Goal: Task Accomplishment & Management: Complete application form

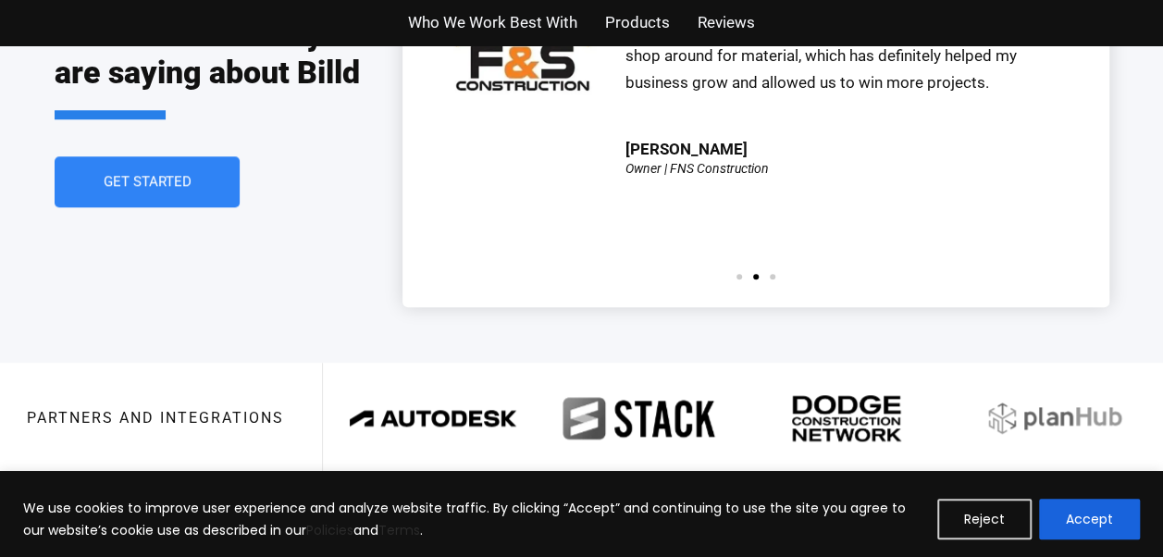
scroll to position [4274, 0]
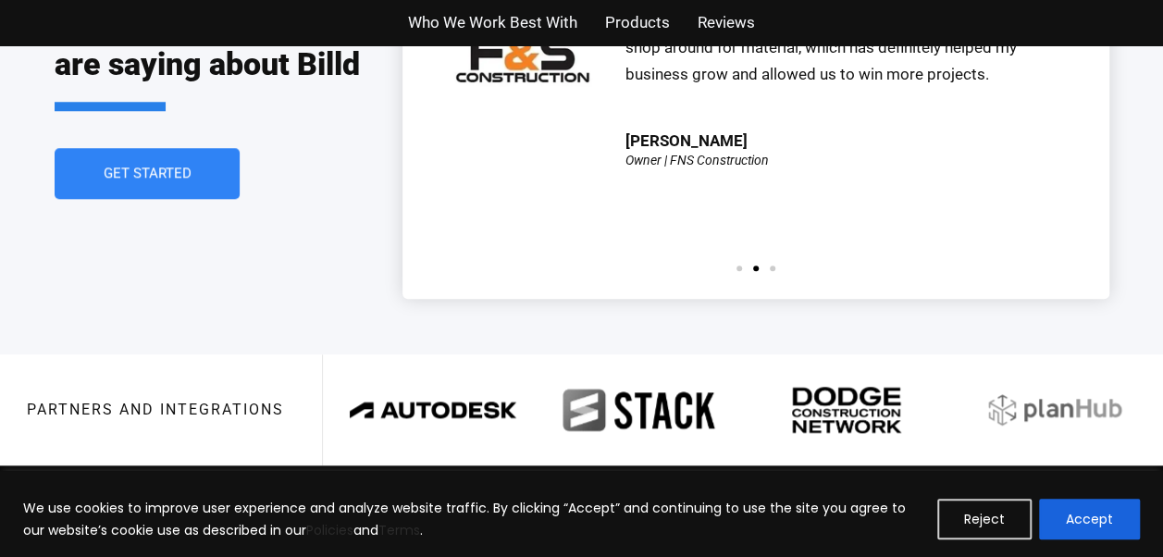
click at [736, 216] on div "Our partnership with Billd started over a year ago, and we have been extremely …" at bounding box center [755, 84] width 651 height 372
click at [740, 265] on span "Go to slide 1" at bounding box center [739, 268] width 6 height 6
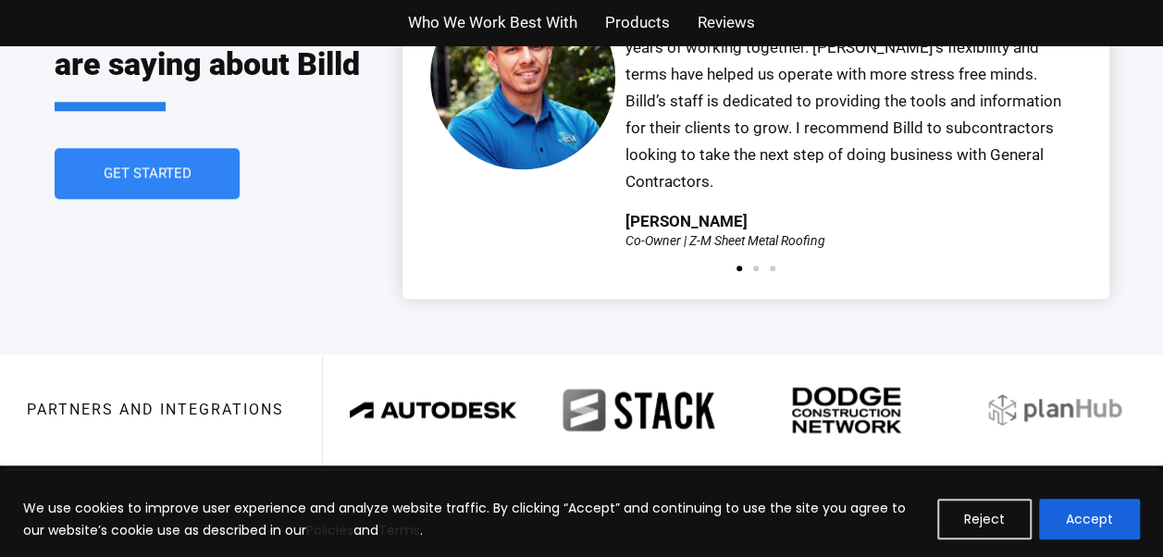
click at [768, 212] on div "Our partnership with Billd started over a year ago, and we have been extremely …" at bounding box center [755, 83] width 651 height 353
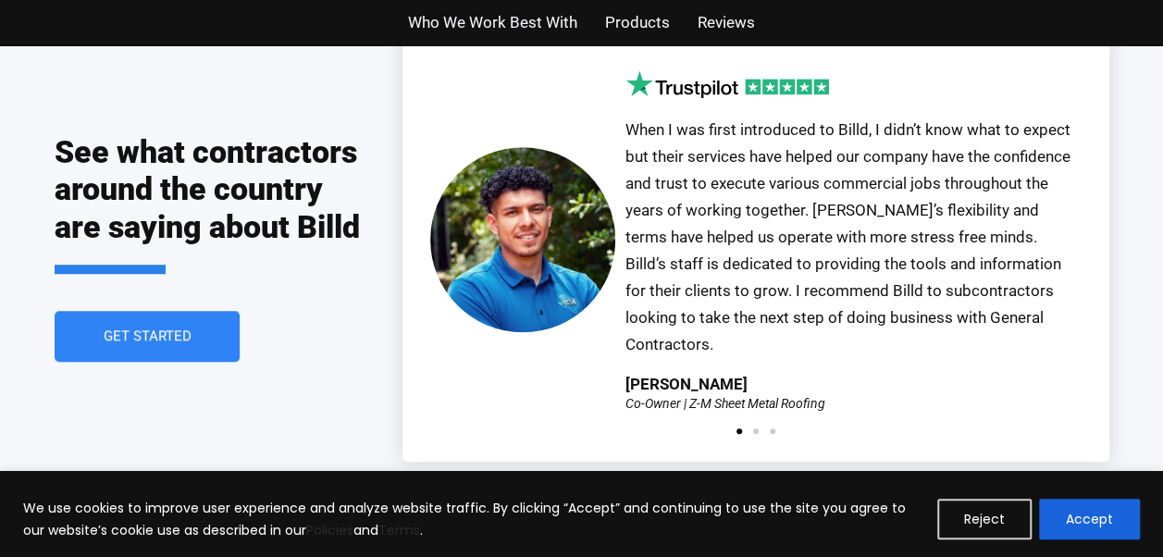
scroll to position [4104, 0]
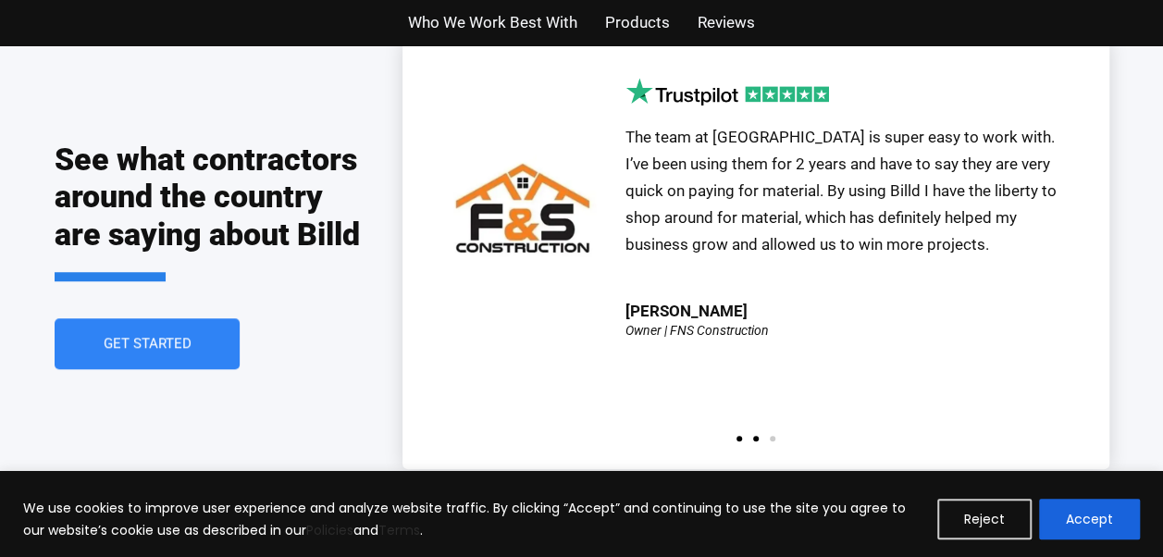
click at [740, 436] on span "Go to slide 1" at bounding box center [739, 439] width 6 height 6
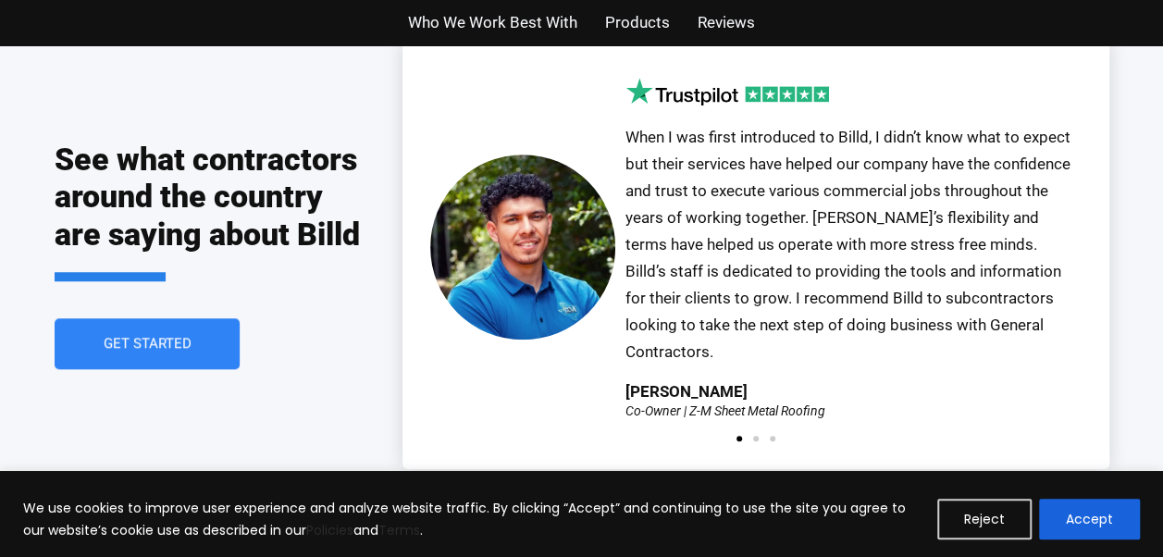
drag, startPoint x: 740, startPoint y: 391, endPoint x: 479, endPoint y: 397, distance: 260.9
click at [479, 397] on div "Our partnership with Billd started over a year ago, and we have been extremely …" at bounding box center [755, 254] width 707 height 427
click at [757, 436] on span "Go to slide 2" at bounding box center [756, 439] width 6 height 6
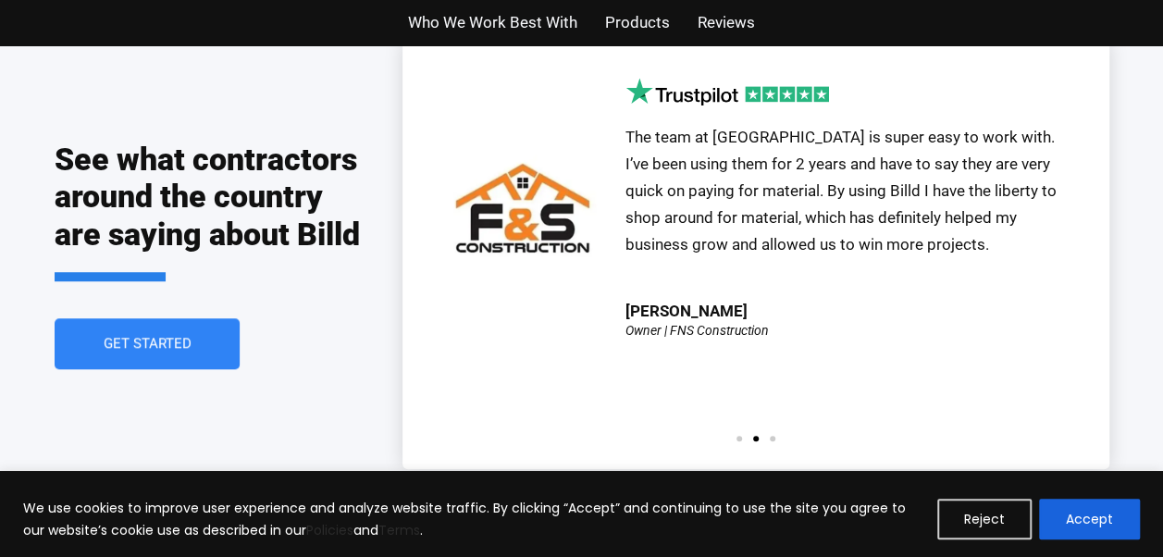
click at [771, 387] on div "Our partnership with Billd started over a year ago, and we have been extremely …" at bounding box center [755, 254] width 651 height 372
click at [770, 436] on span "Go to slide 3" at bounding box center [773, 439] width 6 height 6
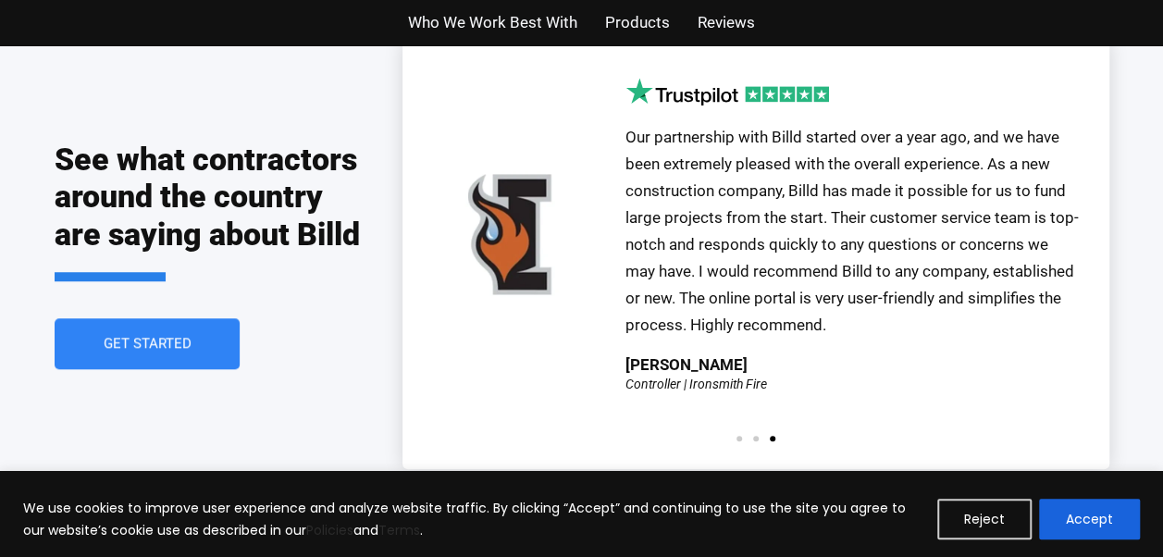
click at [300, 385] on div "See what contractors around the country are saying about Billd Get Started" at bounding box center [229, 254] width 348 height 427
click at [197, 317] on link "Get Started" at bounding box center [147, 344] width 194 height 54
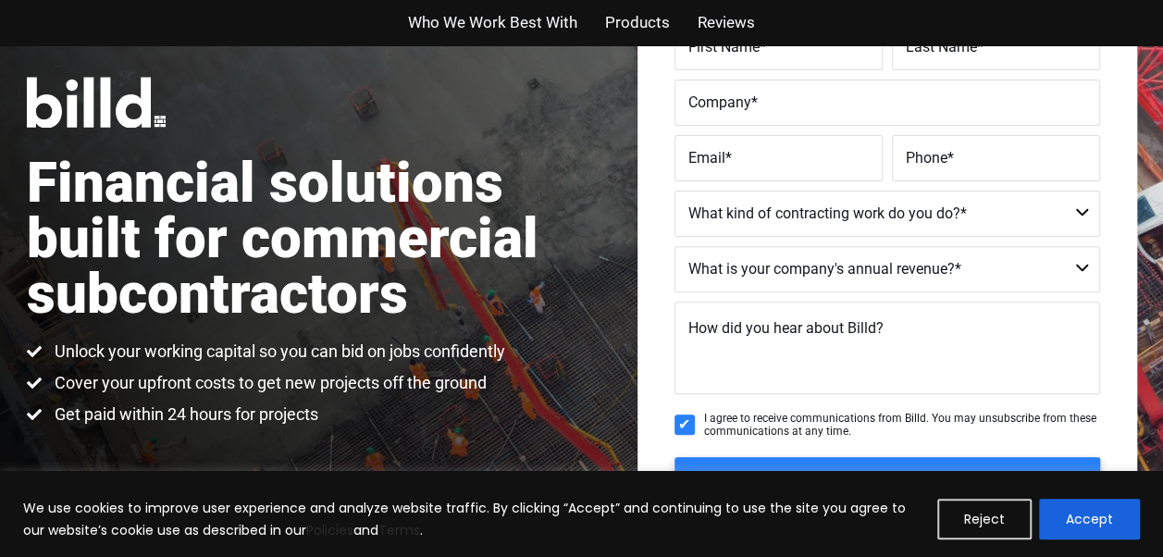
scroll to position [198, 0]
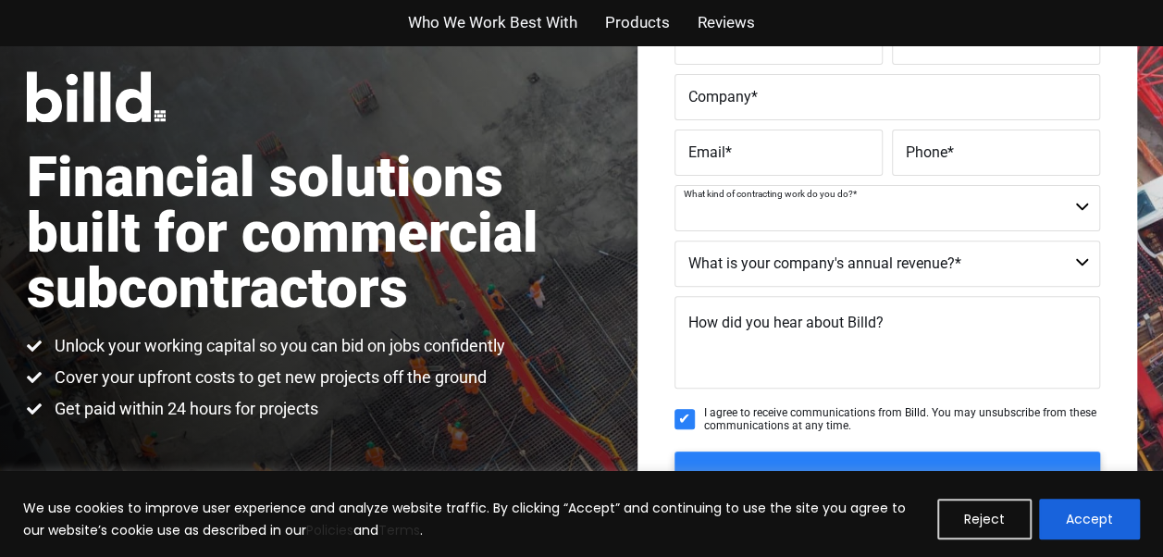
click at [968, 207] on select "Commercial Commercial and Residential Residential Not a Contractor" at bounding box center [887, 208] width 426 height 46
click at [674, 185] on select "Commercial Commercial and Residential Residential Not a Contractor" at bounding box center [887, 208] width 426 height 46
click at [928, 213] on select "Commercial Commercial and Residential Residential Not a Contractor" at bounding box center [887, 208] width 426 height 46
select select "Not a Contractor"
click at [674, 185] on select "Commercial Commercial and Residential Residential Not a Contractor" at bounding box center [887, 208] width 426 height 46
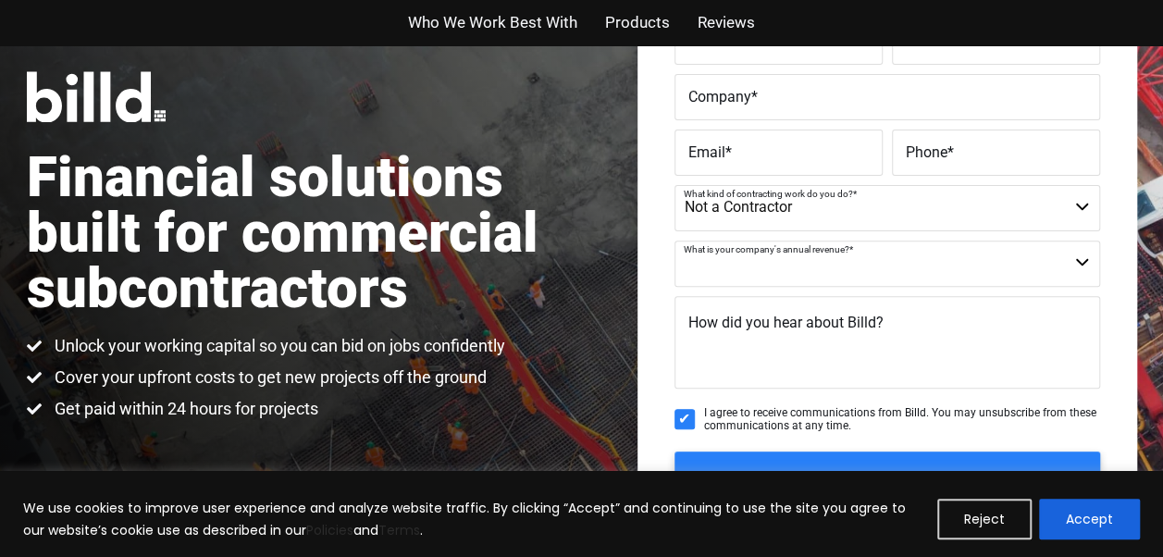
click at [895, 263] on select "$40M + $25M - $40M $8M - $25M $4M - $8M $2M - $4M $1M - $2M Less than $1M" at bounding box center [887, 264] width 426 height 46
click at [894, 263] on select "$40M + $25M - $40M $8M - $25M $4M - $8M $2M - $4M $1M - $2M Less than $1M" at bounding box center [887, 264] width 426 height 46
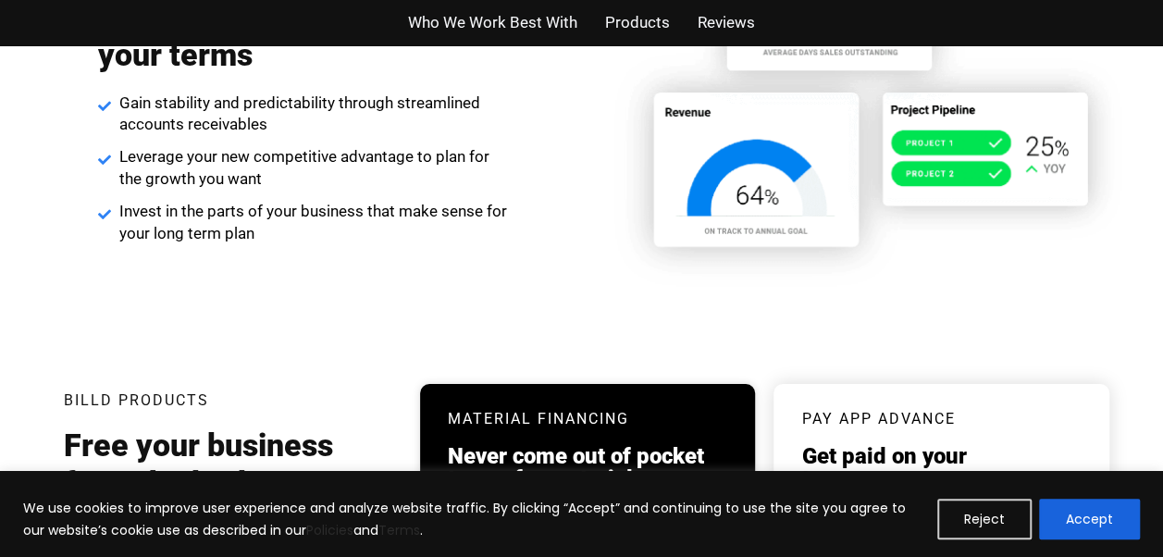
scroll to position [4104, 0]
